Goal: Task Accomplishment & Management: Complete application form

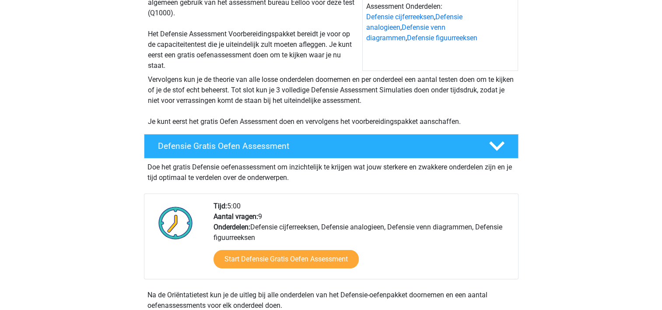
scroll to position [131, 0]
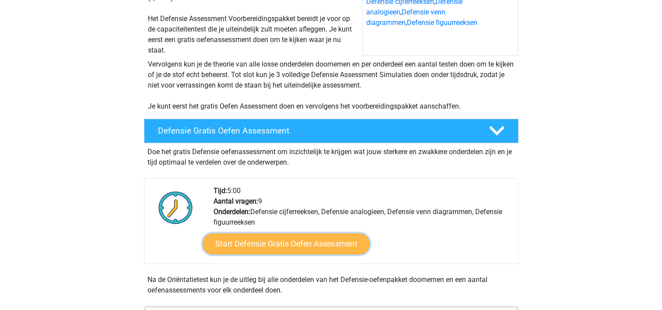
click at [290, 248] on link "Start Defensie Gratis Oefen Assessment" at bounding box center [286, 243] width 167 height 21
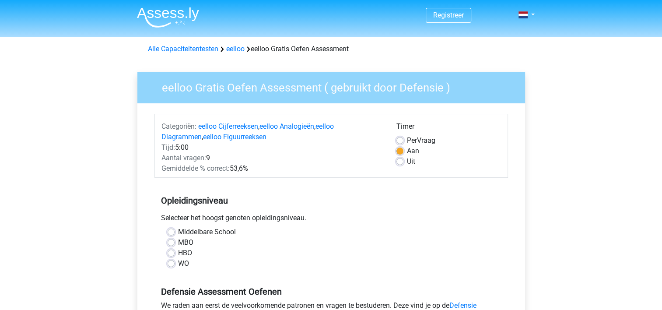
click at [178, 253] on label "HBO" at bounding box center [185, 253] width 14 height 11
click at [170, 253] on input "HBO" at bounding box center [171, 252] width 7 height 9
radio input "true"
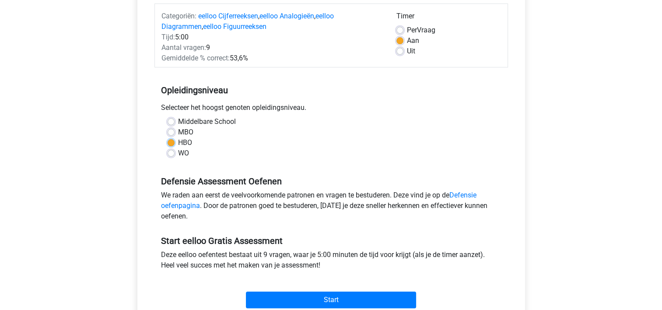
scroll to position [131, 0]
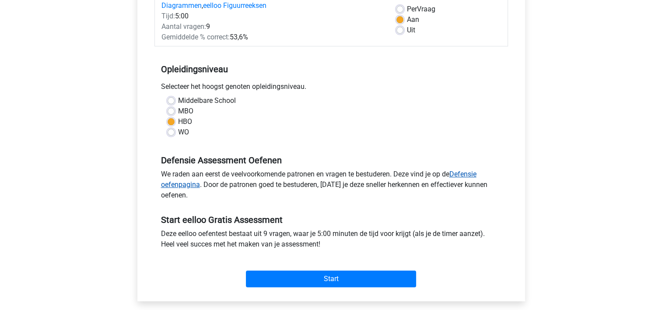
click at [184, 186] on link "Defensie oefenpagina" at bounding box center [318, 179] width 315 height 19
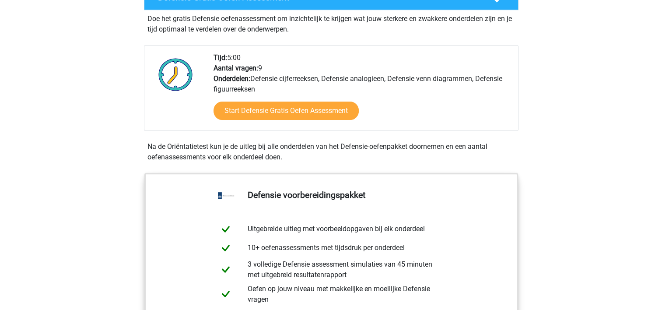
scroll to position [219, 0]
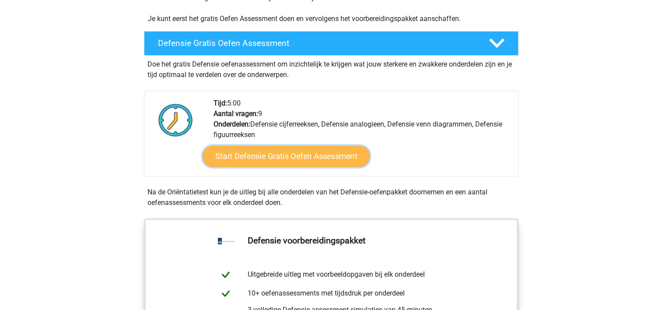
click at [281, 164] on link "Start Defensie Gratis Oefen Assessment" at bounding box center [286, 156] width 167 height 21
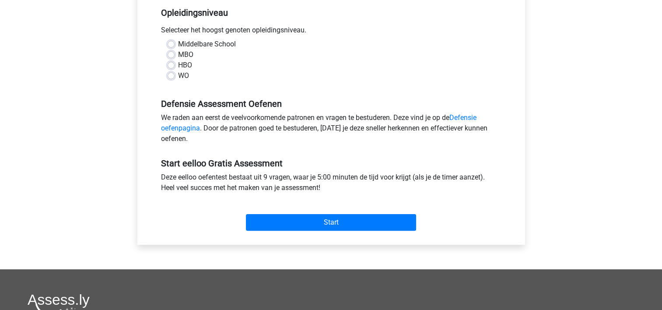
scroll to position [131, 0]
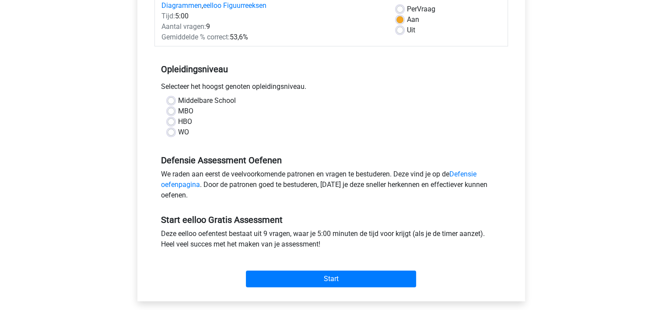
click at [184, 123] on label "HBO" at bounding box center [185, 121] width 14 height 11
click at [175, 123] on input "HBO" at bounding box center [171, 120] width 7 height 9
radio input "true"
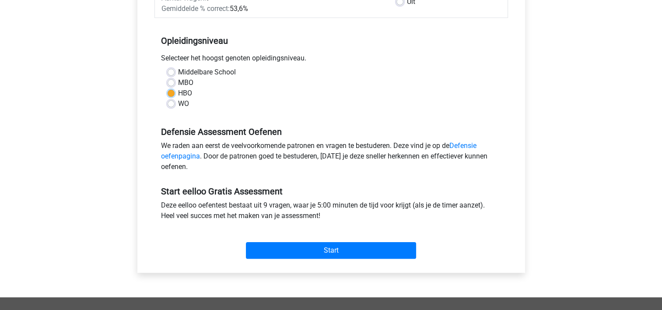
scroll to position [175, 0]
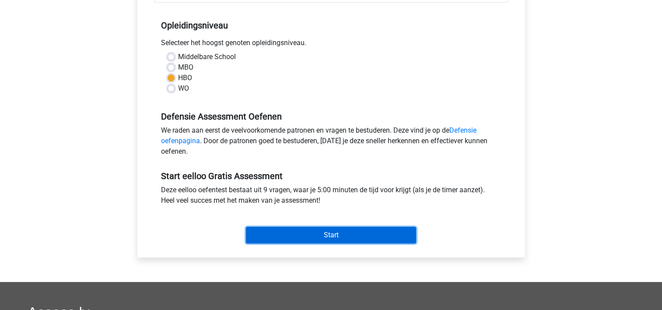
click at [303, 231] on input "Start" at bounding box center [331, 235] width 170 height 17
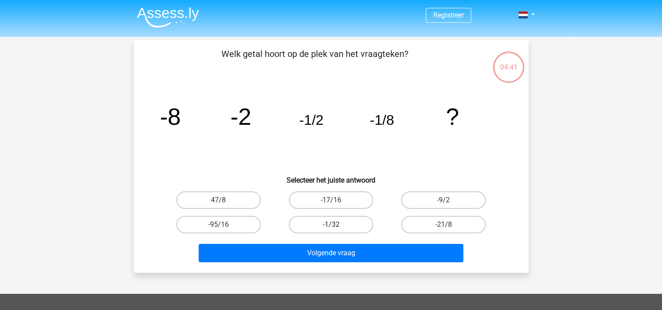
click at [340, 226] on label "-1/32" at bounding box center [331, 225] width 84 height 18
click at [336, 226] on input "-1/32" at bounding box center [334, 227] width 6 height 6
radio input "true"
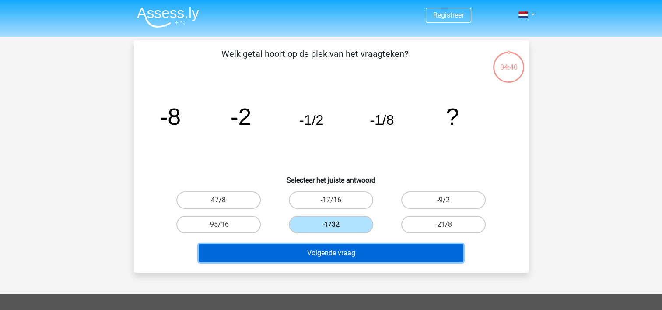
click at [347, 249] on button "Volgende vraag" at bounding box center [331, 253] width 265 height 18
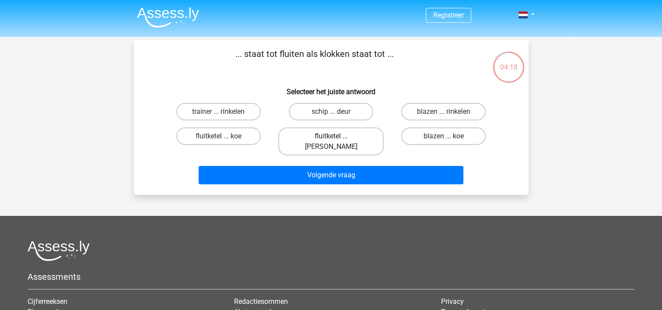
click at [352, 134] on label "fluitketel ... luiden" at bounding box center [330, 141] width 105 height 28
click at [336, 136] on input "fluitketel ... luiden" at bounding box center [334, 139] width 6 height 6
radio input "true"
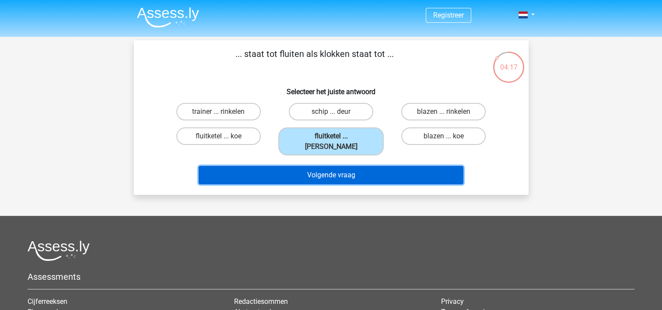
click at [362, 166] on button "Volgende vraag" at bounding box center [331, 175] width 265 height 18
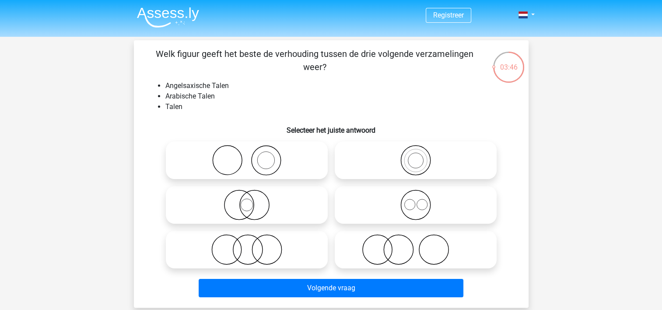
click at [426, 246] on icon at bounding box center [415, 249] width 155 height 31
click at [421, 245] on input "radio" at bounding box center [419, 242] width 6 height 6
radio input "true"
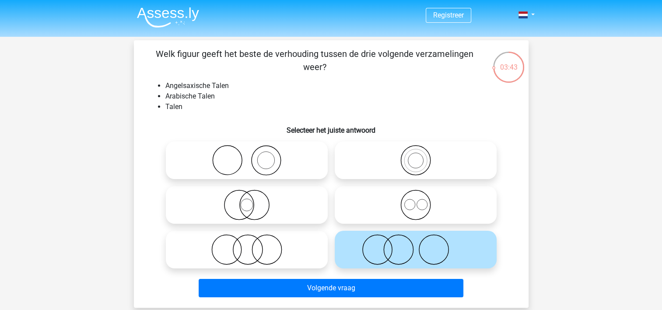
click at [249, 207] on icon at bounding box center [246, 204] width 155 height 31
click at [249, 200] on input "radio" at bounding box center [250, 198] width 6 height 6
radio input "true"
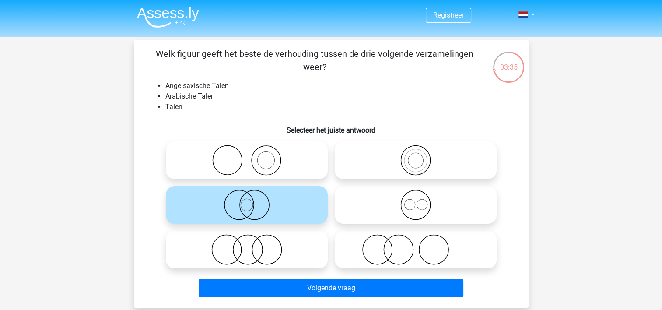
click at [389, 254] on icon at bounding box center [415, 249] width 155 height 31
click at [416, 245] on input "radio" at bounding box center [419, 242] width 6 height 6
radio input "true"
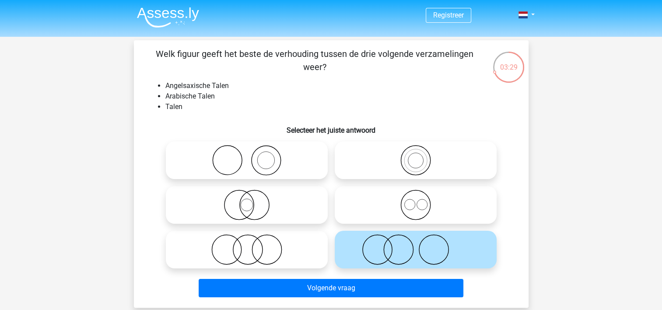
click at [311, 213] on icon at bounding box center [246, 204] width 155 height 31
click at [252, 200] on input "radio" at bounding box center [250, 198] width 6 height 6
radio input "true"
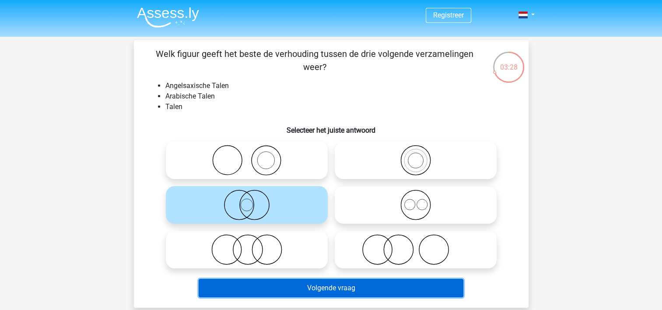
click at [361, 291] on button "Volgende vraag" at bounding box center [331, 288] width 265 height 18
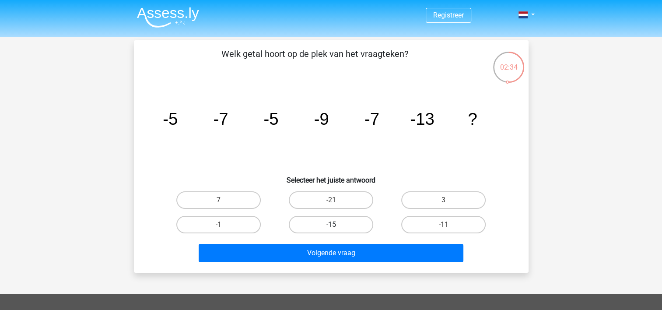
click at [349, 224] on label "-15" at bounding box center [331, 225] width 84 height 18
click at [336, 224] on input "-15" at bounding box center [334, 227] width 6 height 6
radio input "true"
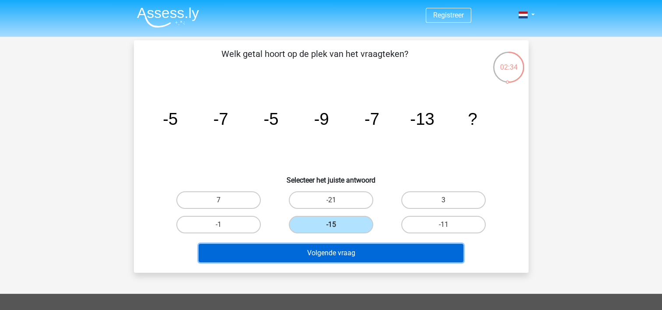
click at [359, 258] on button "Volgende vraag" at bounding box center [331, 253] width 265 height 18
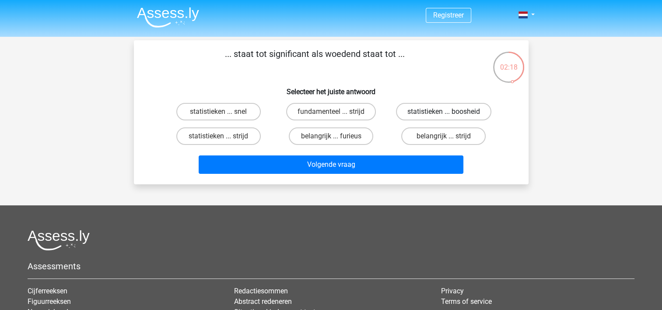
click at [425, 114] on label "statistieken ... boosheid" at bounding box center [443, 112] width 95 height 18
click at [444, 114] on input "statistieken ... boosheid" at bounding box center [447, 115] width 6 height 6
radio input "true"
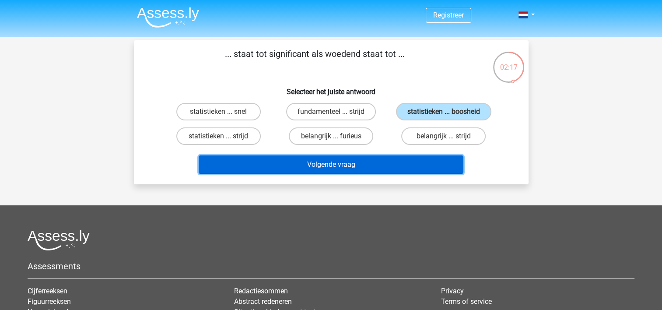
click at [376, 166] on button "Volgende vraag" at bounding box center [331, 164] width 265 height 18
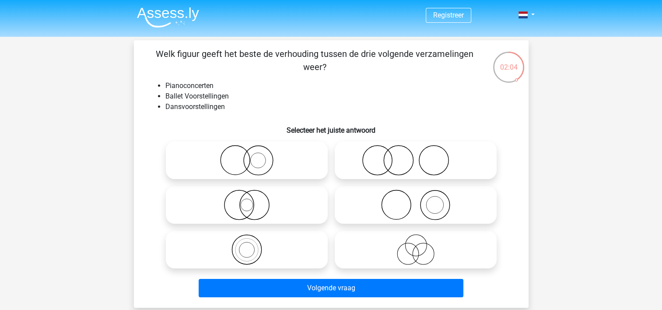
click at [411, 164] on icon at bounding box center [415, 160] width 155 height 31
click at [416, 156] on input "radio" at bounding box center [419, 153] width 6 height 6
radio input "true"
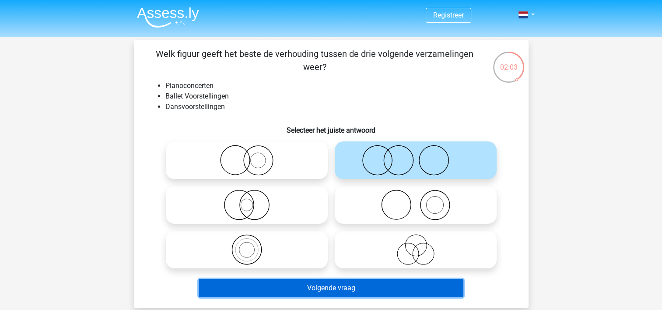
click at [366, 282] on button "Volgende vraag" at bounding box center [331, 288] width 265 height 18
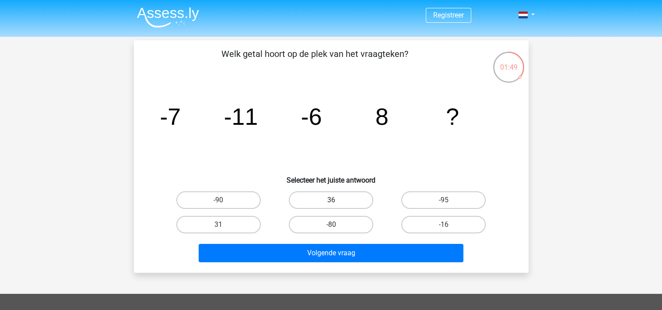
click at [344, 201] on label "36" at bounding box center [331, 200] width 84 height 18
click at [336, 201] on input "36" at bounding box center [334, 203] width 6 height 6
radio input "true"
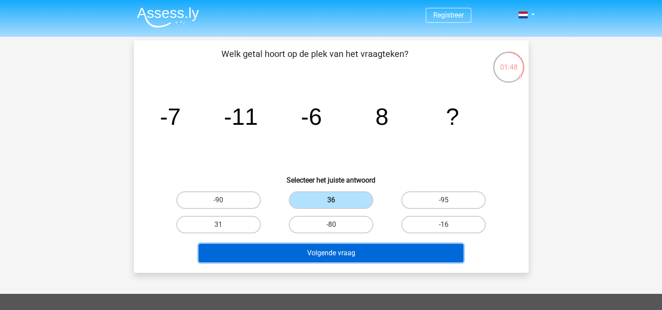
click at [360, 249] on button "Volgende vraag" at bounding box center [331, 253] width 265 height 18
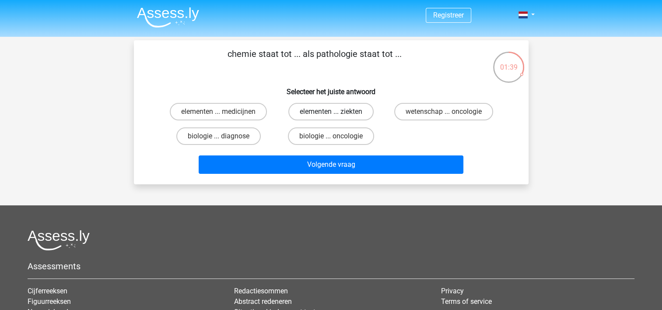
click at [343, 112] on label "elementen ... ziekten" at bounding box center [330, 112] width 85 height 18
click at [336, 112] on input "elementen ... ziekten" at bounding box center [334, 115] width 6 height 6
radio input "true"
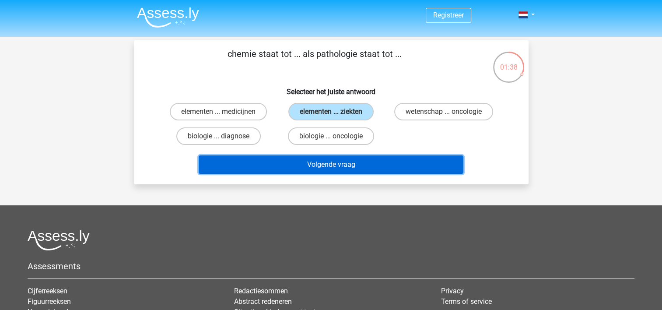
click at [350, 156] on button "Volgende vraag" at bounding box center [331, 164] width 265 height 18
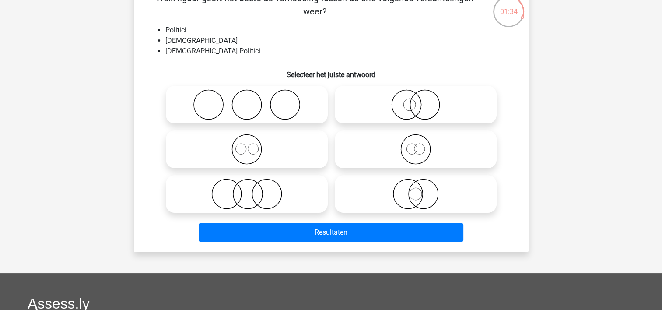
scroll to position [40, 0]
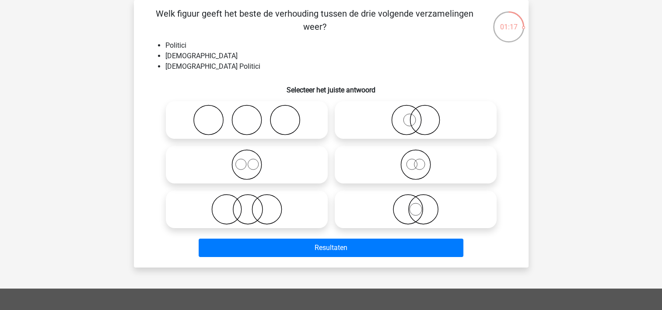
click at [252, 171] on icon at bounding box center [246, 164] width 155 height 31
click at [252, 160] on input "radio" at bounding box center [250, 157] width 6 height 6
radio input "true"
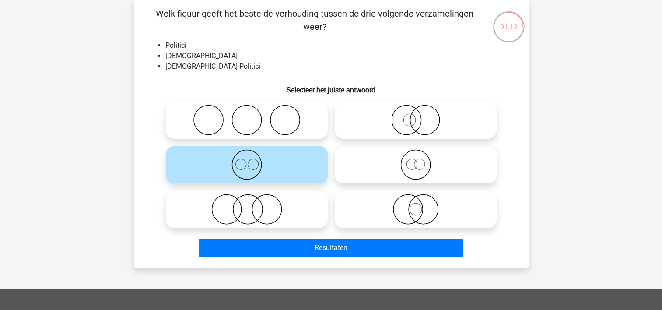
click at [382, 222] on icon at bounding box center [415, 209] width 155 height 31
click at [416, 205] on input "radio" at bounding box center [419, 202] width 6 height 6
radio input "true"
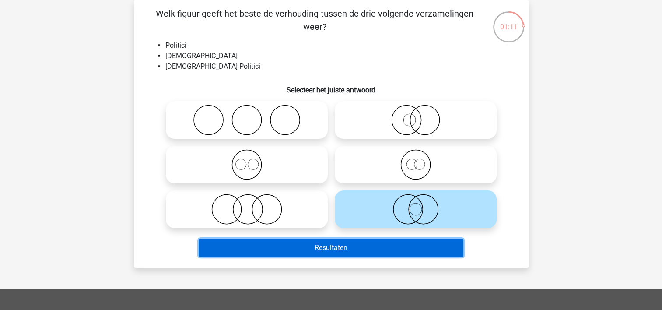
click at [379, 245] on button "Resultaten" at bounding box center [331, 247] width 265 height 18
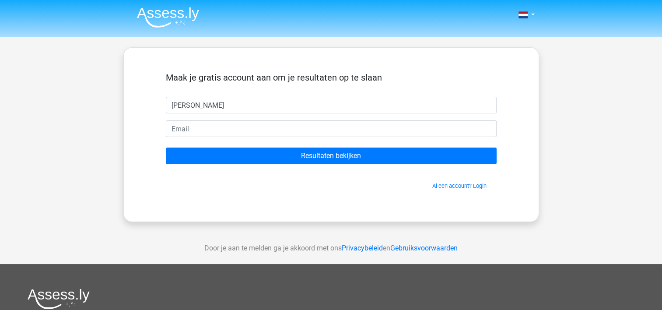
type input "Luna"
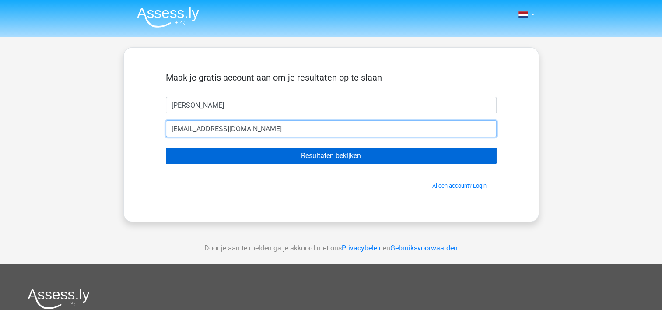
type input "lunabod@hotmail.com"
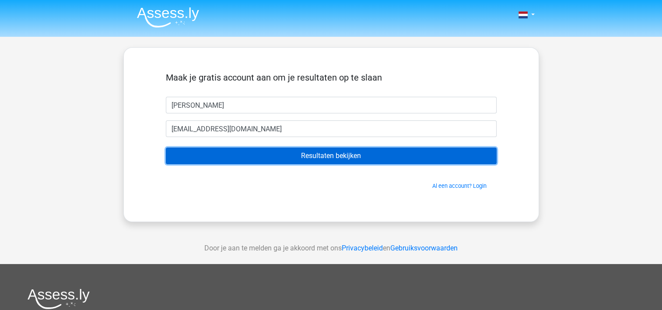
click at [279, 154] on input "Resultaten bekijken" at bounding box center [331, 155] width 331 height 17
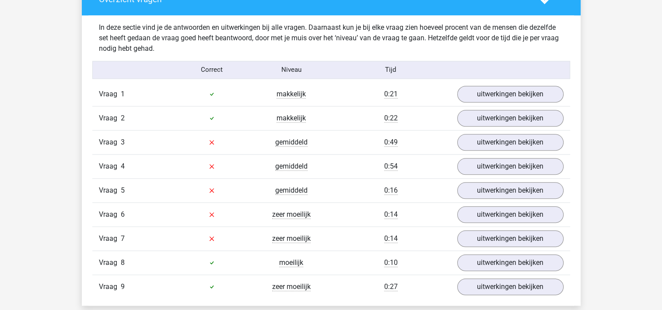
scroll to position [963, 0]
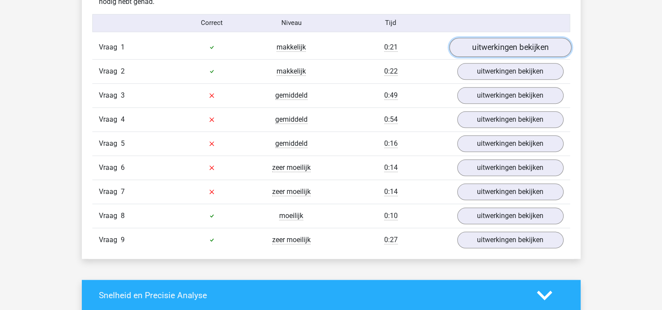
click at [493, 42] on link "uitwerkingen bekijken" at bounding box center [510, 47] width 122 height 19
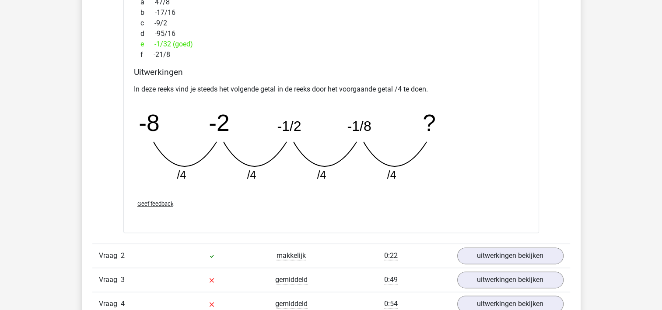
scroll to position [1181, 0]
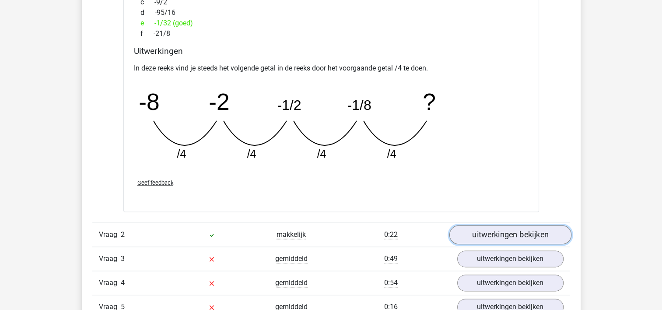
click at [463, 231] on link "uitwerkingen bekijken" at bounding box center [510, 234] width 122 height 19
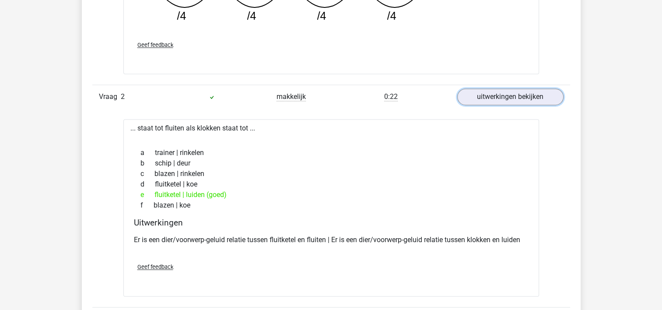
scroll to position [1400, 0]
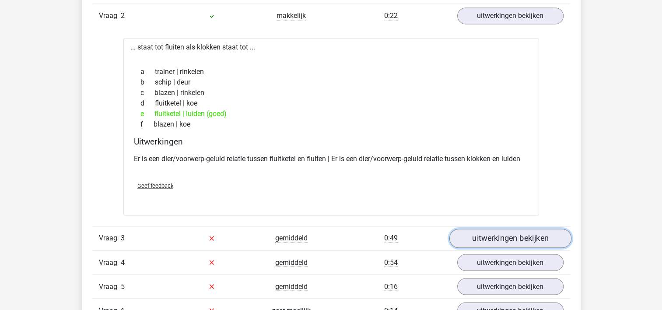
click at [496, 241] on link "uitwerkingen bekijken" at bounding box center [510, 237] width 122 height 19
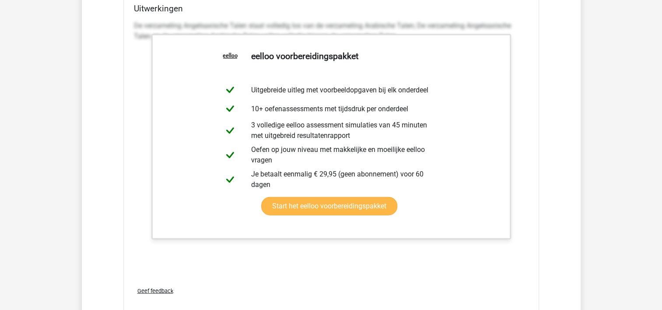
scroll to position [1707, 0]
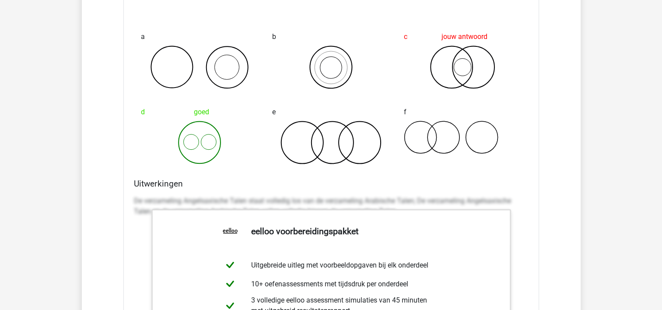
click at [174, 200] on p "De verzameling Angelsaxische Talen staat volledig los van de verzameling Arabis…" at bounding box center [331, 206] width 395 height 21
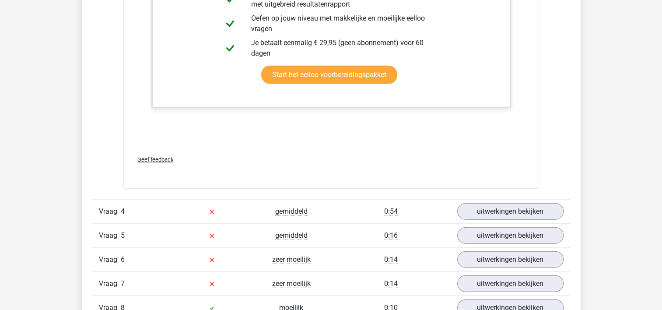
scroll to position [2057, 0]
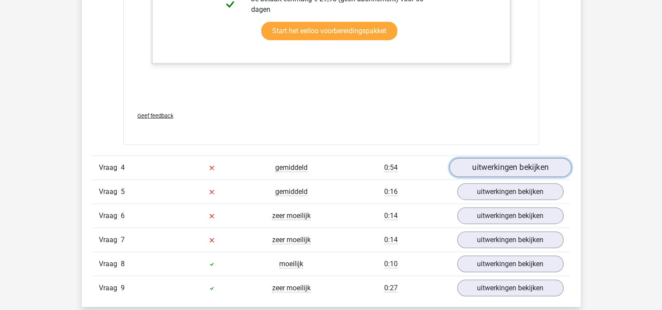
click at [493, 170] on link "uitwerkingen bekijken" at bounding box center [510, 167] width 122 height 19
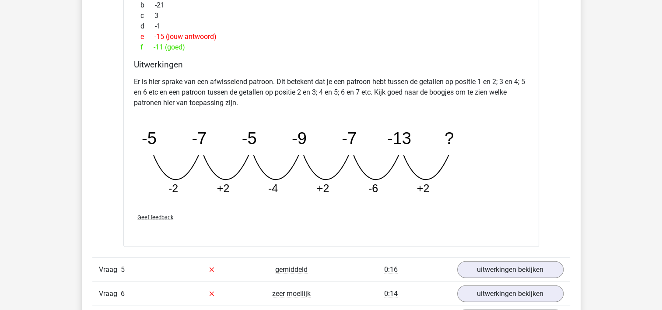
scroll to position [2450, 0]
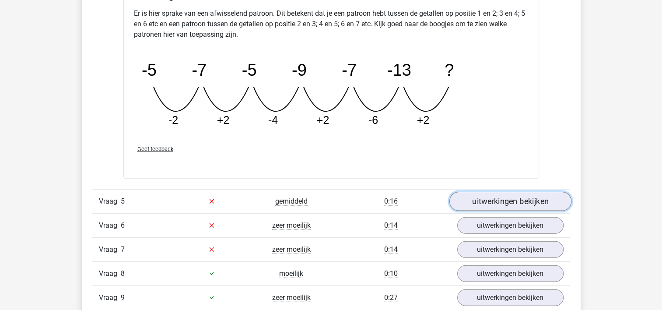
click at [473, 202] on link "uitwerkingen bekijken" at bounding box center [510, 201] width 122 height 19
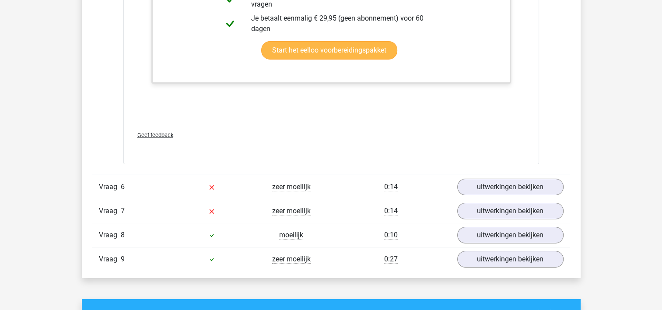
scroll to position [2932, 0]
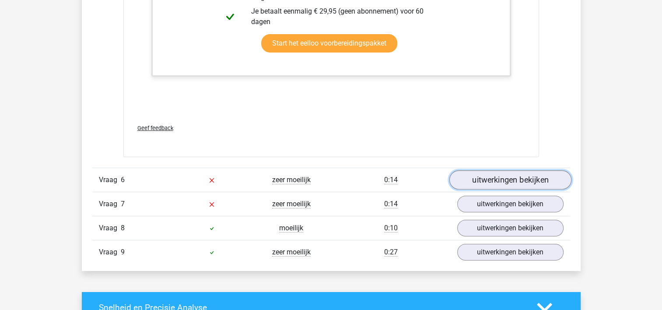
click at [509, 177] on link "uitwerkingen bekijken" at bounding box center [510, 179] width 122 height 19
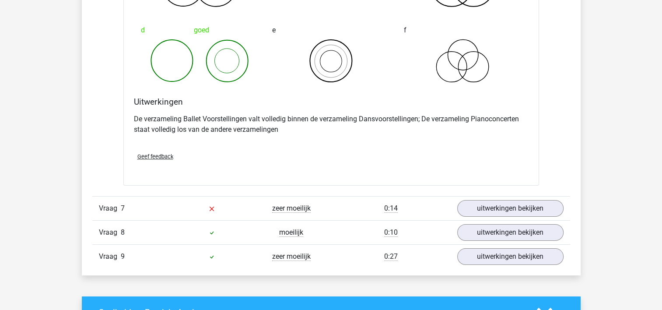
scroll to position [3326, 0]
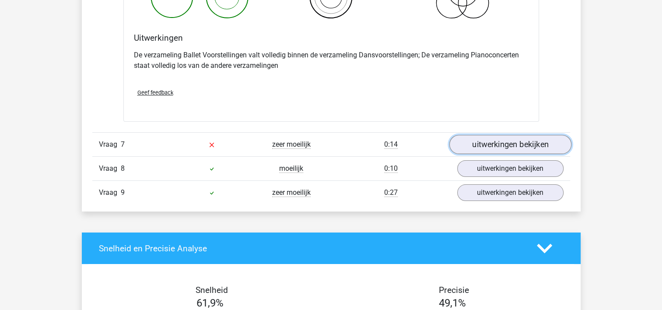
click at [514, 138] on link "uitwerkingen bekijken" at bounding box center [510, 144] width 122 height 19
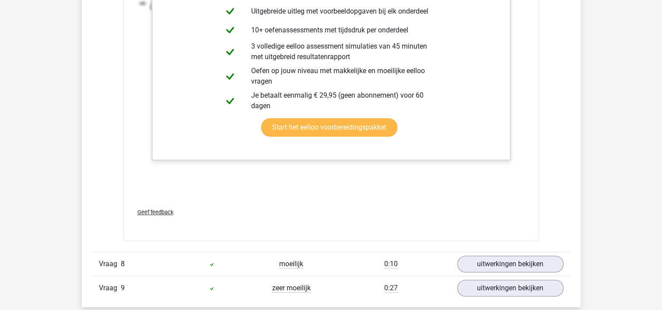
scroll to position [3894, 0]
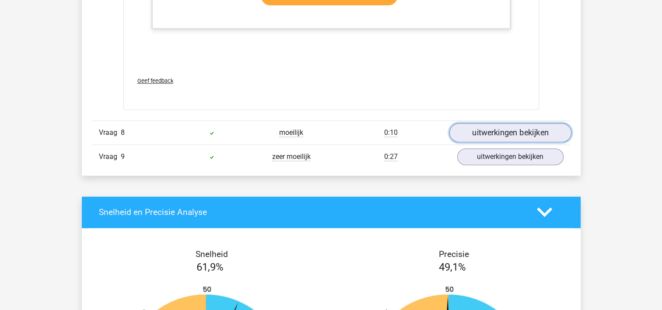
click at [501, 132] on link "uitwerkingen bekijken" at bounding box center [510, 132] width 122 height 19
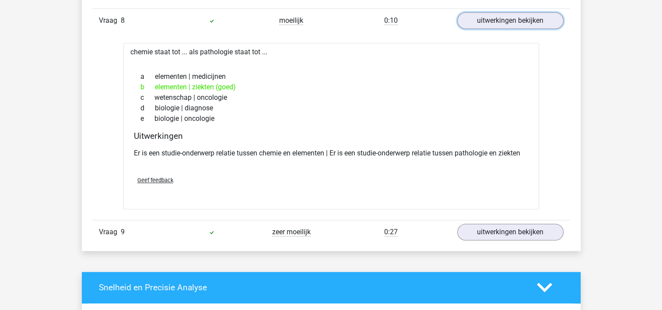
scroll to position [4026, 0]
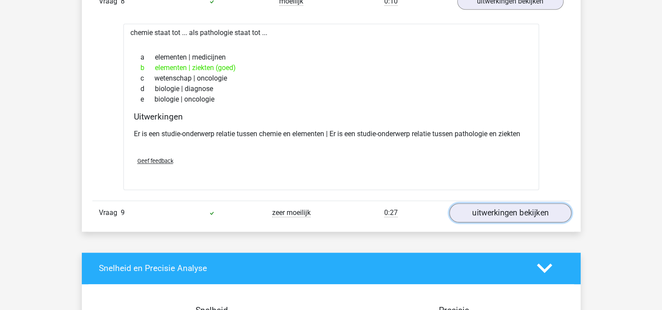
click at [473, 204] on link "uitwerkingen bekijken" at bounding box center [510, 212] width 122 height 19
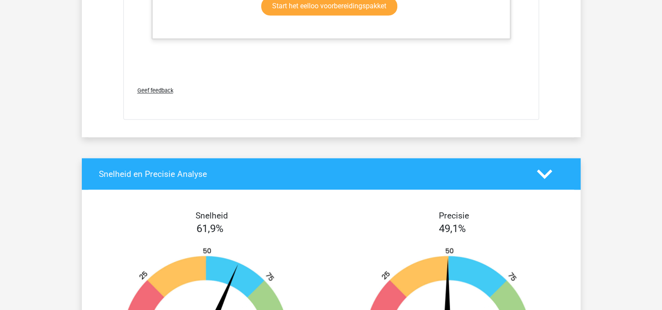
scroll to position [4901, 0]
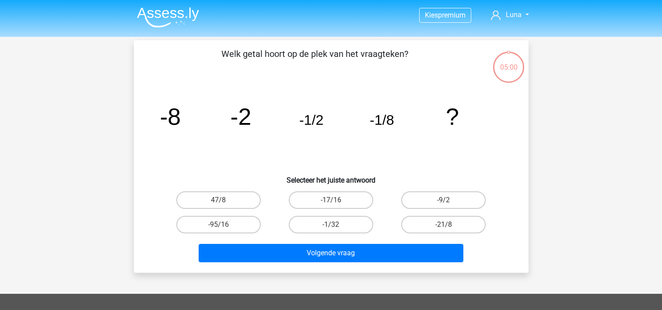
scroll to position [40, 0]
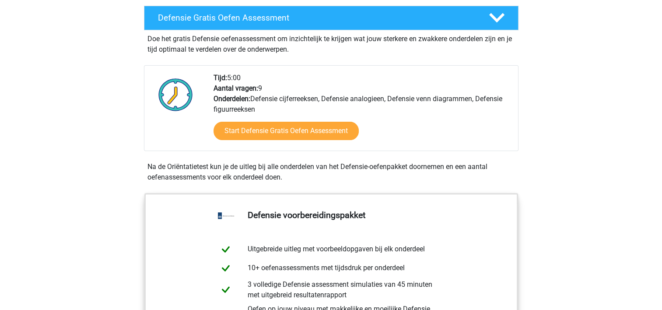
scroll to position [175, 0]
